Goal: Task Accomplishment & Management: Use online tool/utility

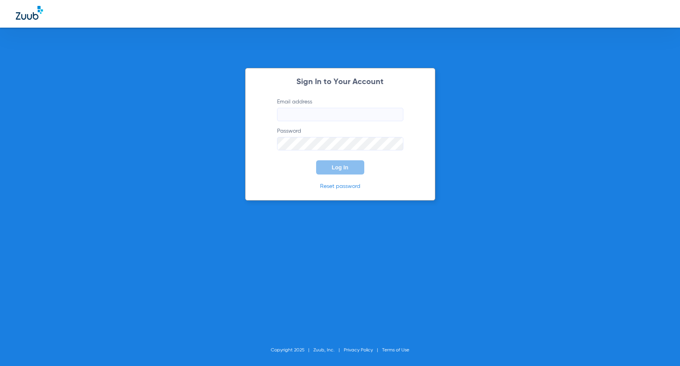
type input "[EMAIL_ADDRESS][DOMAIN_NAME]"
click at [343, 169] on span "Log In" at bounding box center [340, 167] width 17 height 6
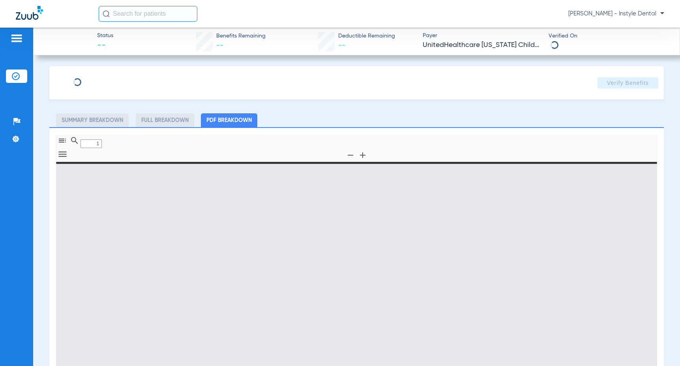
type input "0"
select select "page-width"
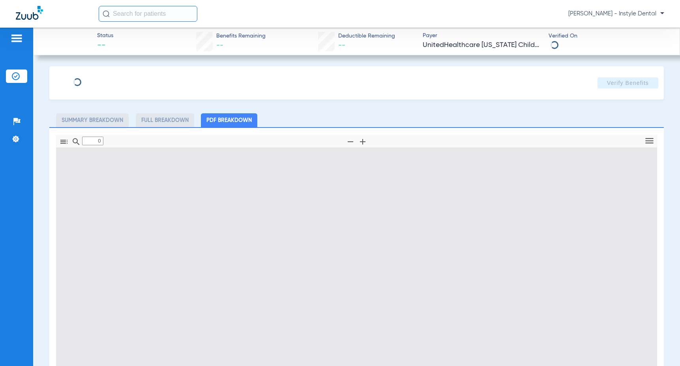
type input "1"
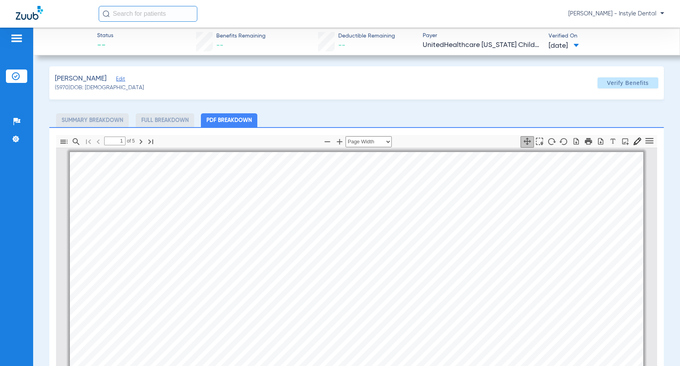
scroll to position [131, 0]
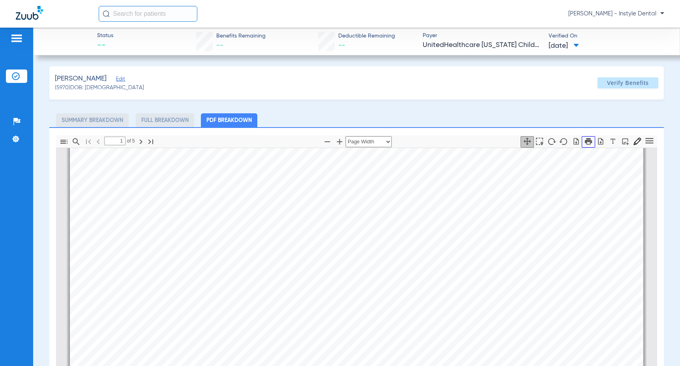
click at [584, 139] on icon "button" at bounding box center [588, 141] width 9 height 9
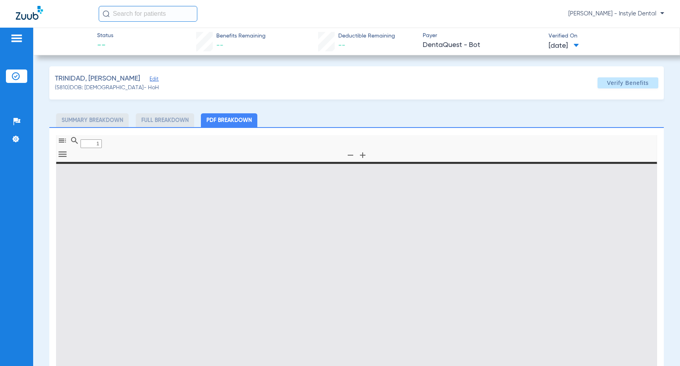
type input "0"
select select "page-width"
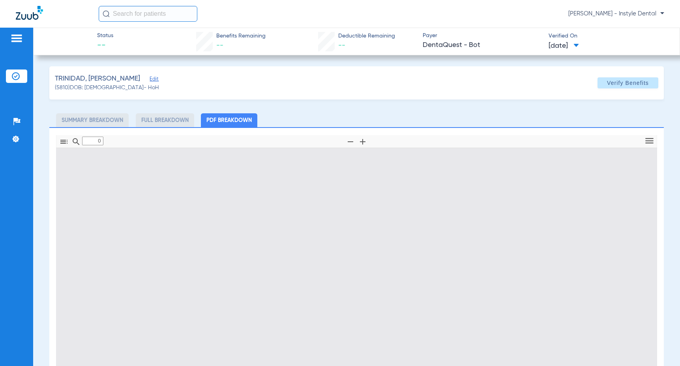
type input "1"
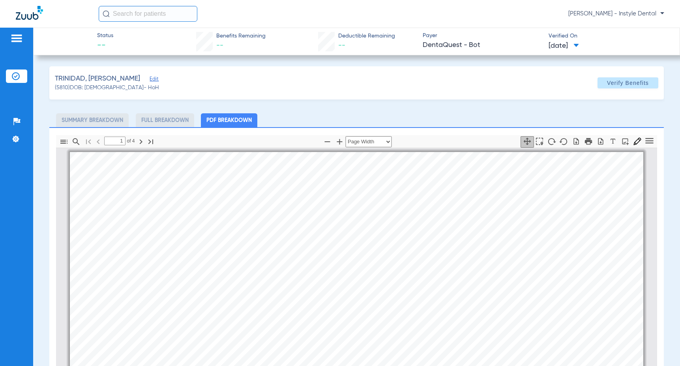
scroll to position [4, 0]
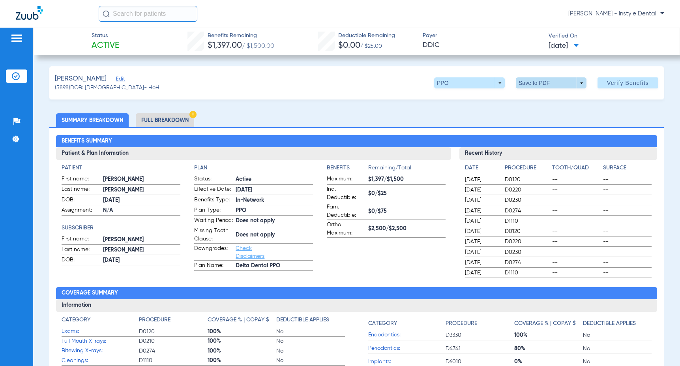
click at [542, 81] on span at bounding box center [551, 82] width 19 height 19
click at [538, 100] on span "Save to PDF" at bounding box center [547, 99] width 31 height 6
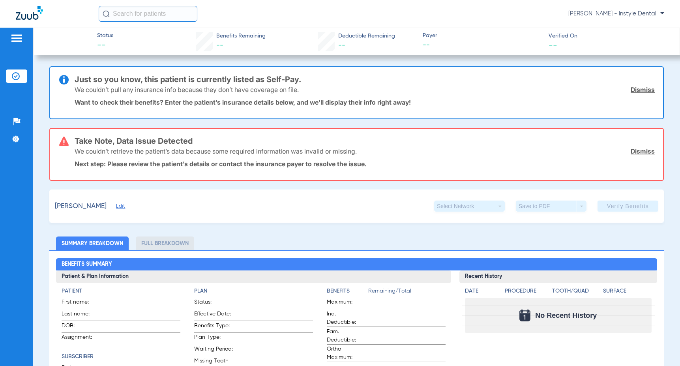
click at [639, 151] on link "Dismiss" at bounding box center [642, 151] width 24 height 8
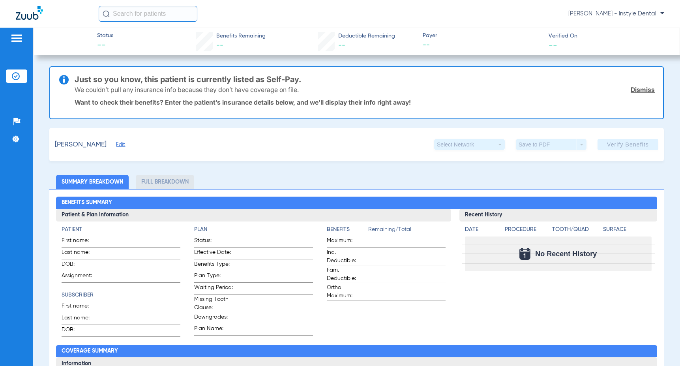
click at [641, 88] on link "Dismiss" at bounding box center [642, 90] width 24 height 8
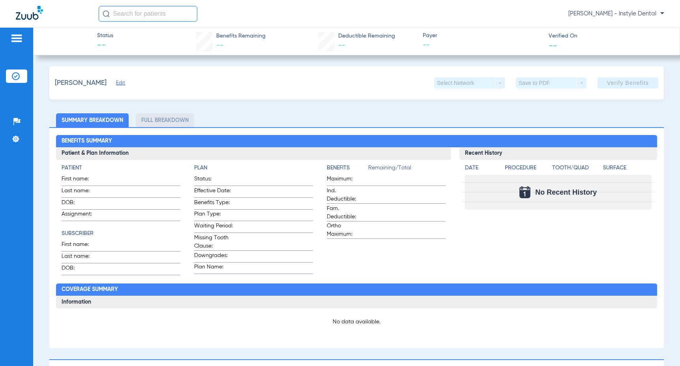
click at [117, 84] on span "Edit" at bounding box center [119, 83] width 7 height 7
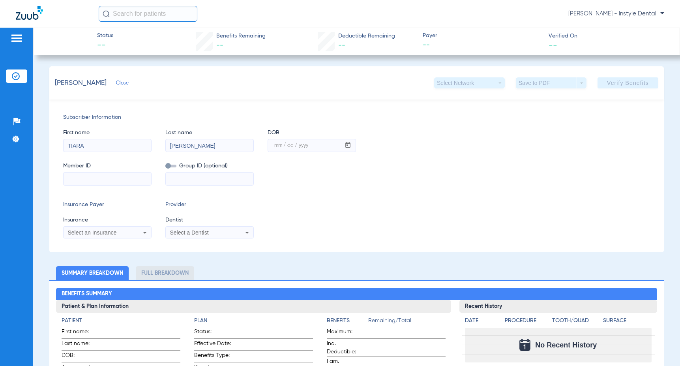
click at [146, 231] on icon at bounding box center [144, 232] width 9 height 9
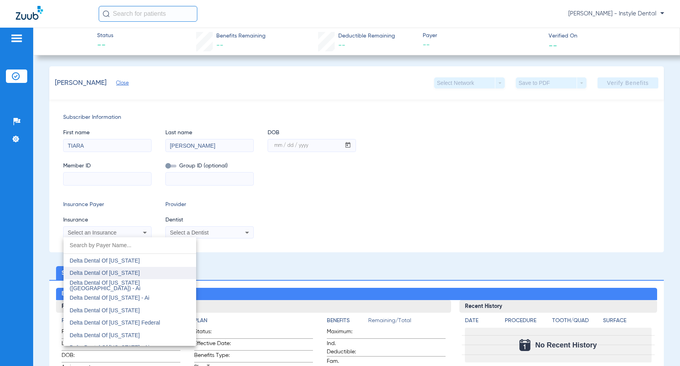
scroll to position [1473, 0]
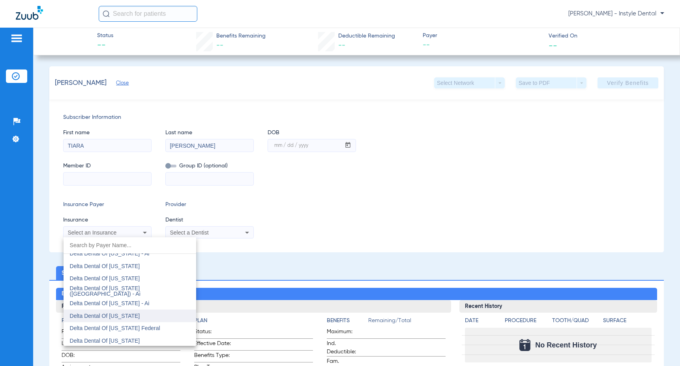
click at [110, 316] on span "Delta Dental Of California" at bounding box center [105, 315] width 70 height 6
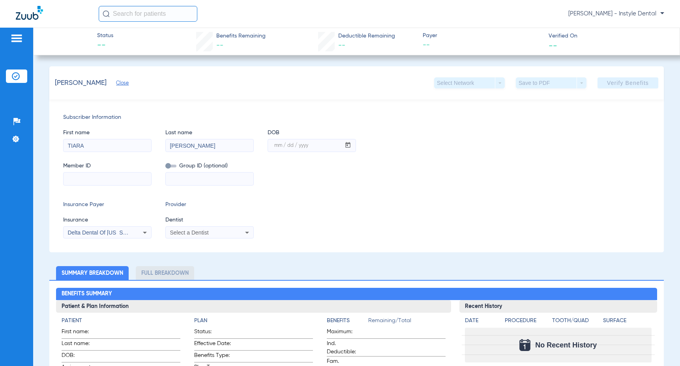
click at [247, 232] on icon at bounding box center [247, 233] width 4 height 2
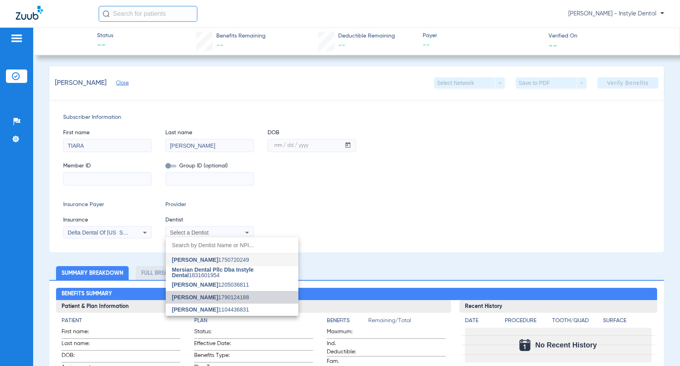
click at [208, 294] on span "Francisco Rubio" at bounding box center [195, 297] width 46 height 6
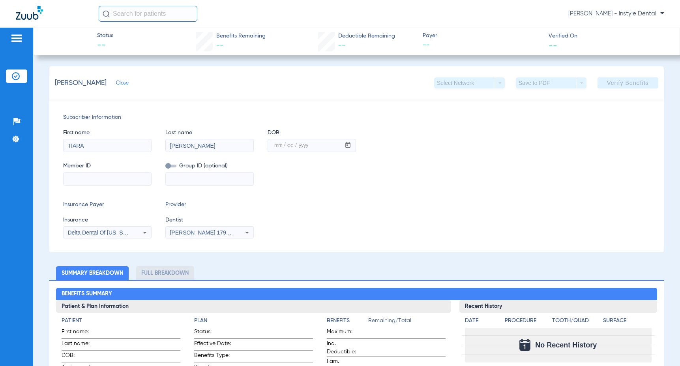
click at [77, 180] on input at bounding box center [108, 178] width 88 height 13
type input "111362130701"
click at [283, 144] on mat-label "mm / dd / yyyy" at bounding box center [291, 145] width 34 height 5
click at [283, 144] on input "mm / dd / yyyy" at bounding box center [304, 145] width 73 height 13
type input "0"
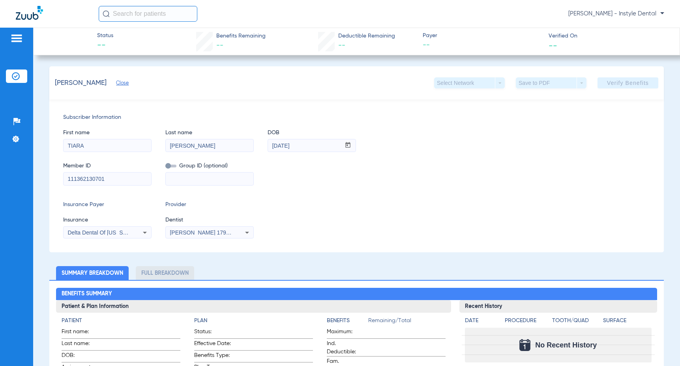
type input "02/18/2003"
click at [120, 83] on span "Close" at bounding box center [119, 83] width 7 height 7
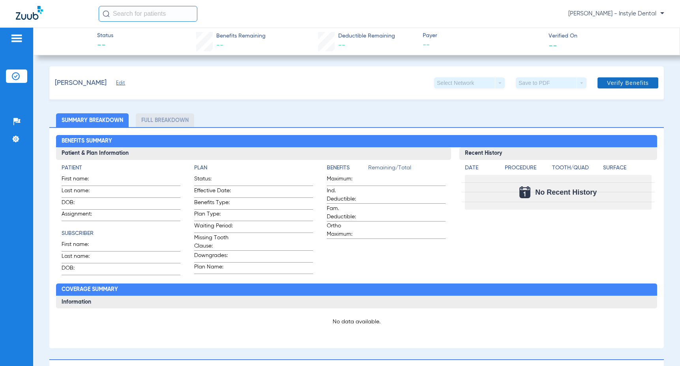
click at [633, 80] on span "Verify Benefits" at bounding box center [628, 83] width 42 height 6
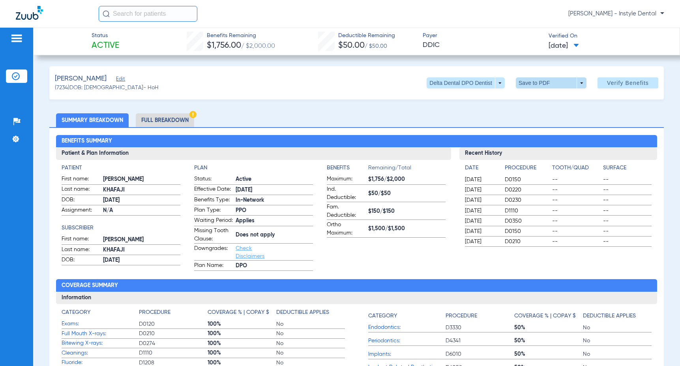
click at [542, 82] on span at bounding box center [551, 82] width 19 height 19
click at [544, 98] on span "Save to PDF" at bounding box center [547, 99] width 31 height 6
